Goal: Unclear: Browse casually

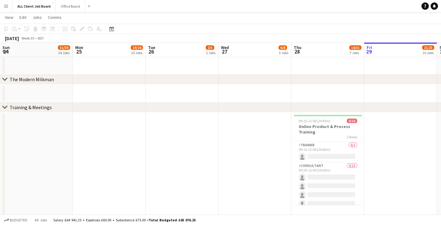
scroll to position [0, 292]
